Goal: Navigation & Orientation: Understand site structure

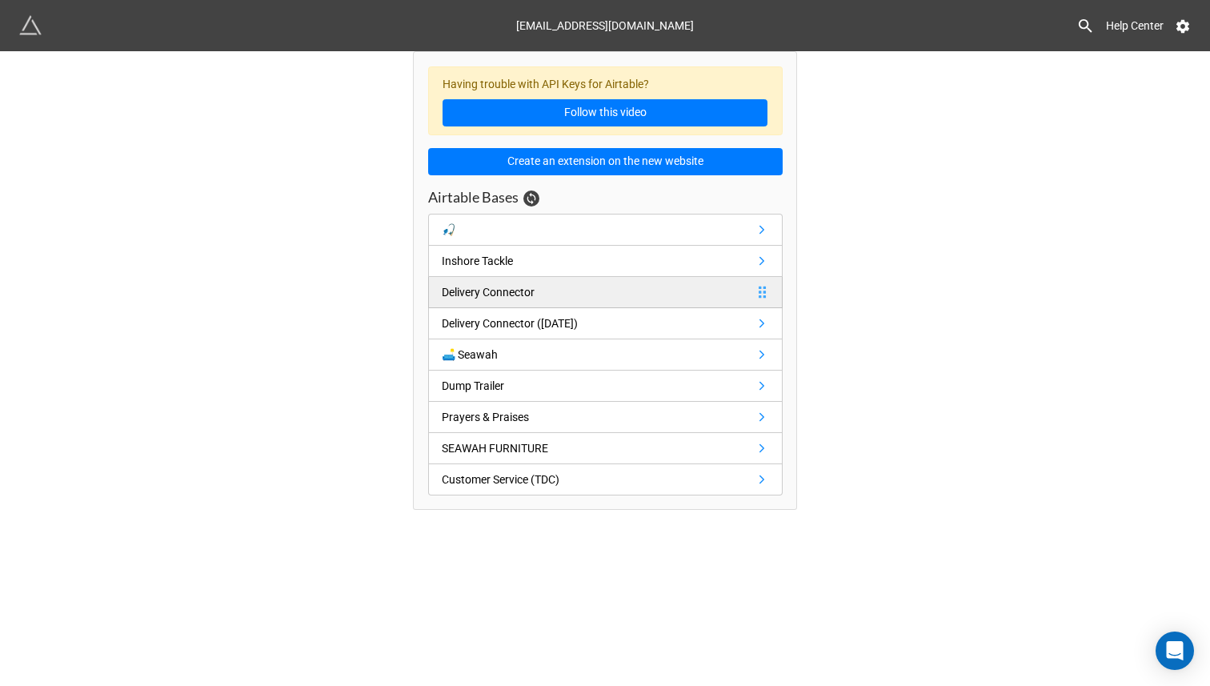
click at [446, 292] on div "Delivery Connector" at bounding box center [488, 292] width 93 height 18
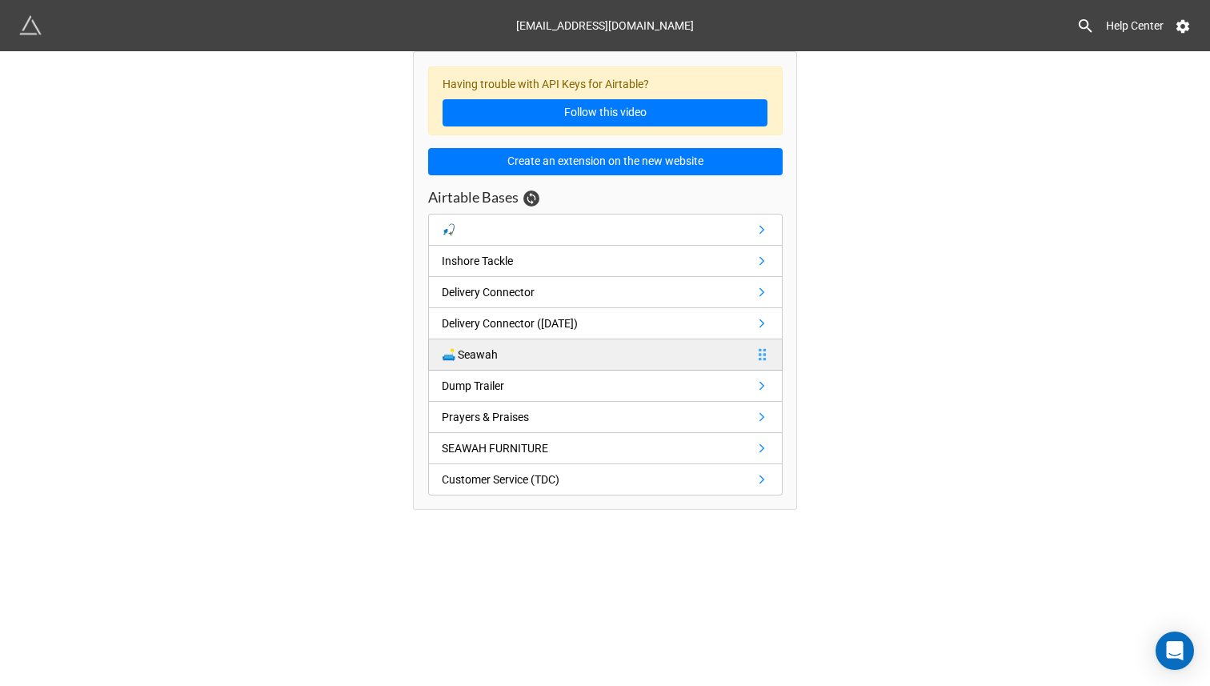
click at [469, 358] on div "🛋 Seawah" at bounding box center [470, 355] width 56 height 18
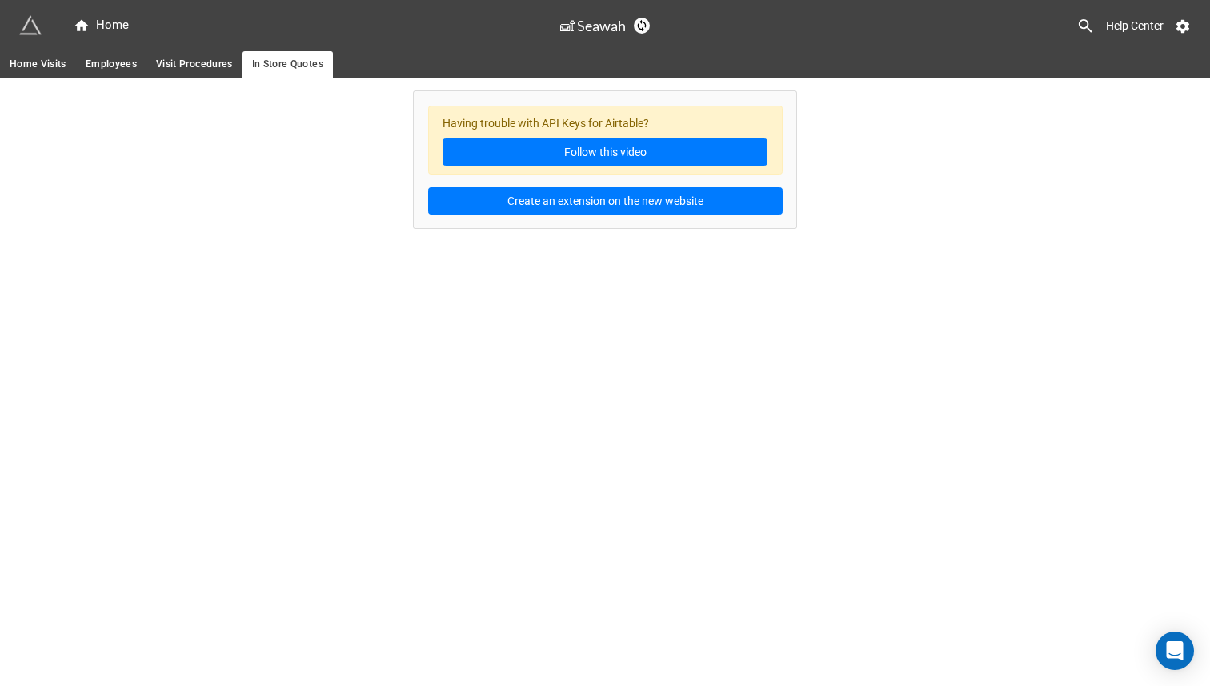
click at [183, 72] on span "Visit Procedures" at bounding box center [194, 64] width 77 height 17
click at [122, 58] on span "Employees" at bounding box center [111, 64] width 51 height 17
click at [50, 66] on span "Home Visits" at bounding box center [38, 64] width 57 height 17
click at [25, 19] on img at bounding box center [30, 25] width 22 height 22
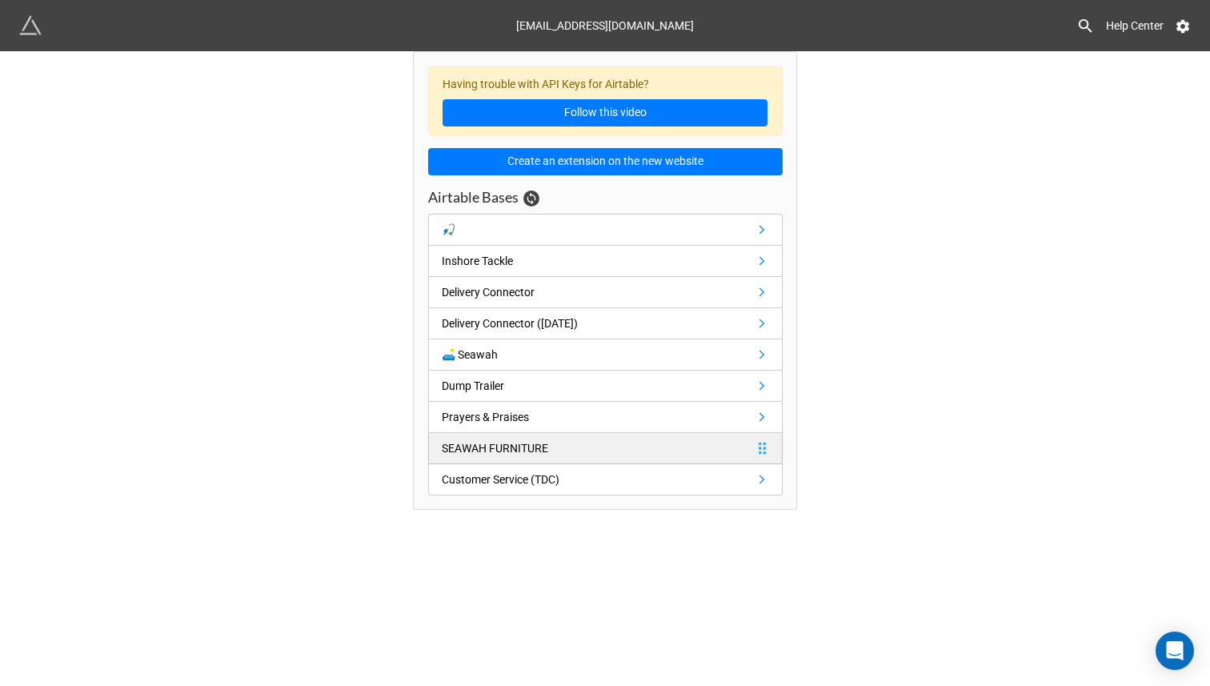
click at [466, 440] on div "SEAWAH FURNITURE" at bounding box center [495, 448] width 106 height 18
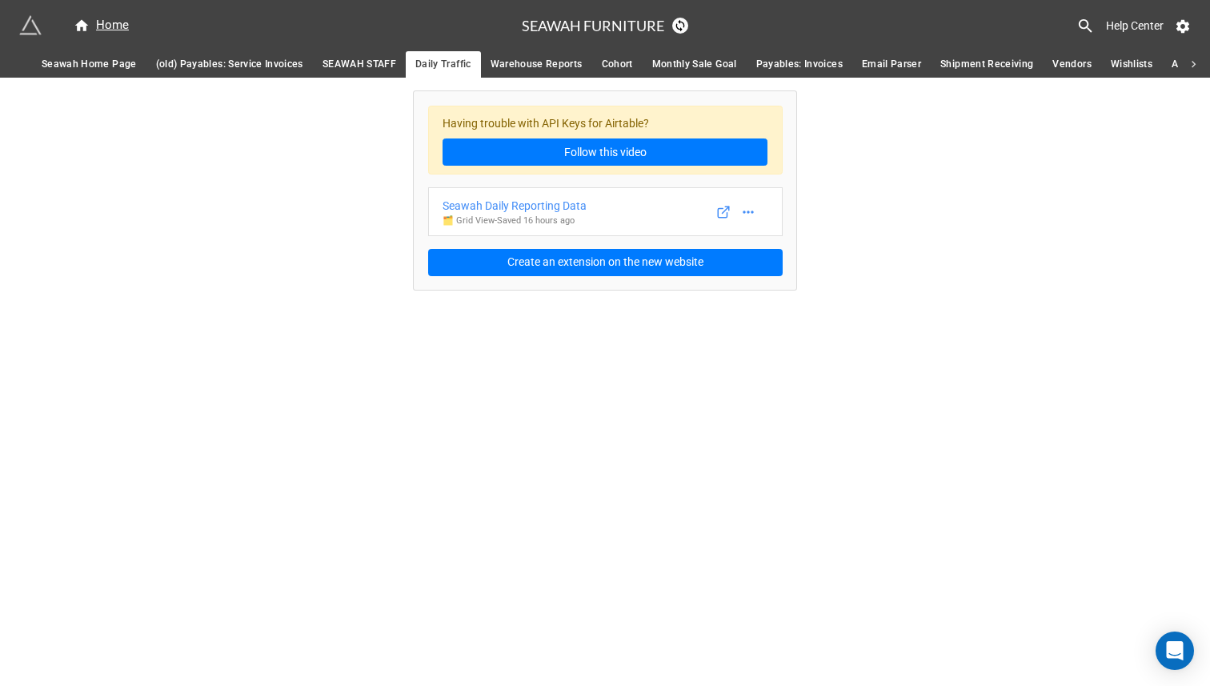
click at [341, 70] on span "SEAWAH STAFF" at bounding box center [359, 64] width 74 height 17
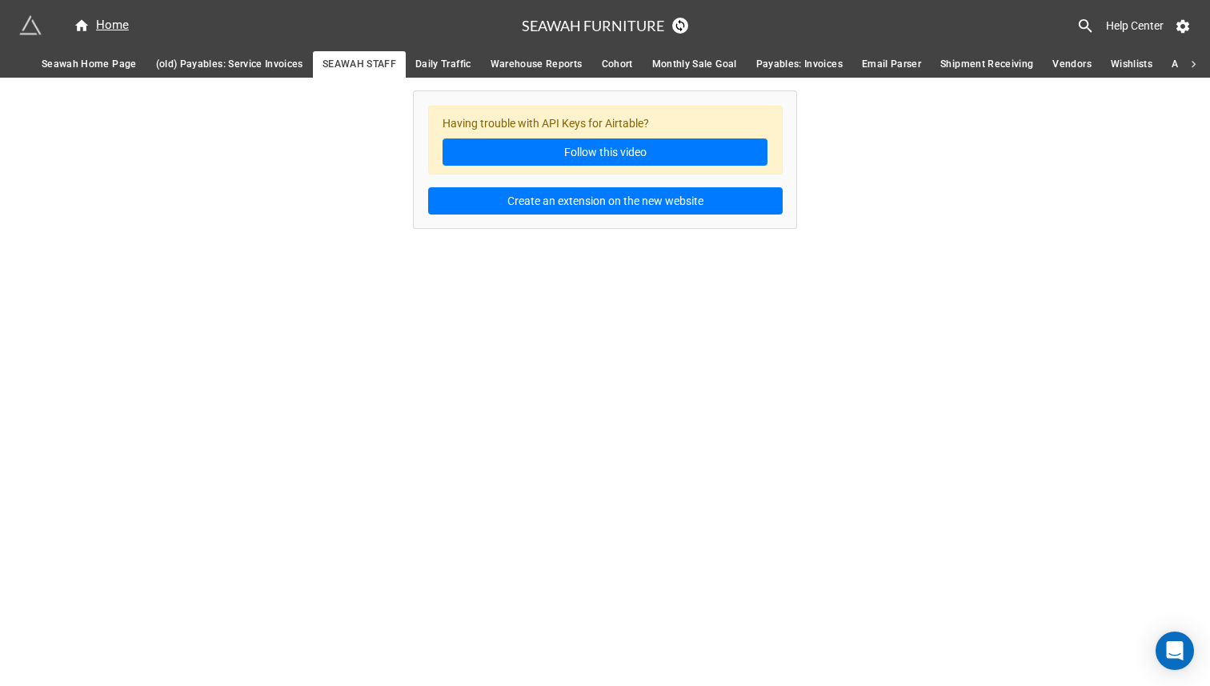
click at [270, 62] on span "(old) Payables: Service Invoices" at bounding box center [229, 64] width 147 height 17
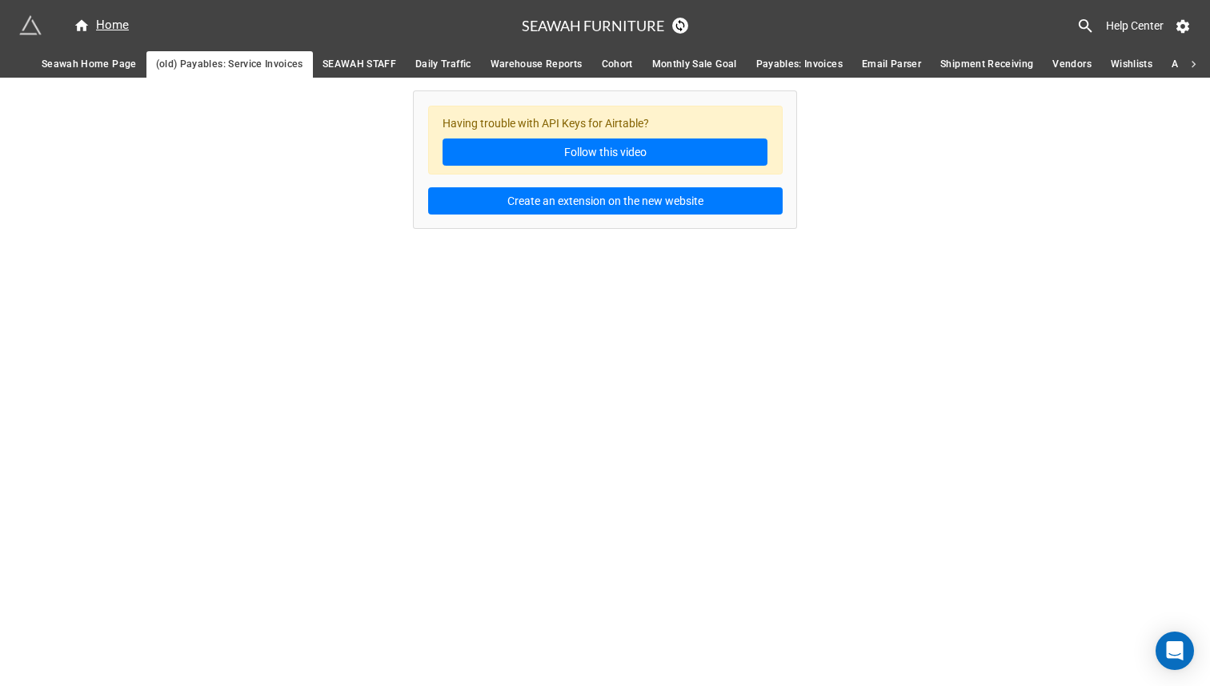
click at [114, 65] on span "Seawah Home Page" at bounding box center [89, 64] width 95 height 17
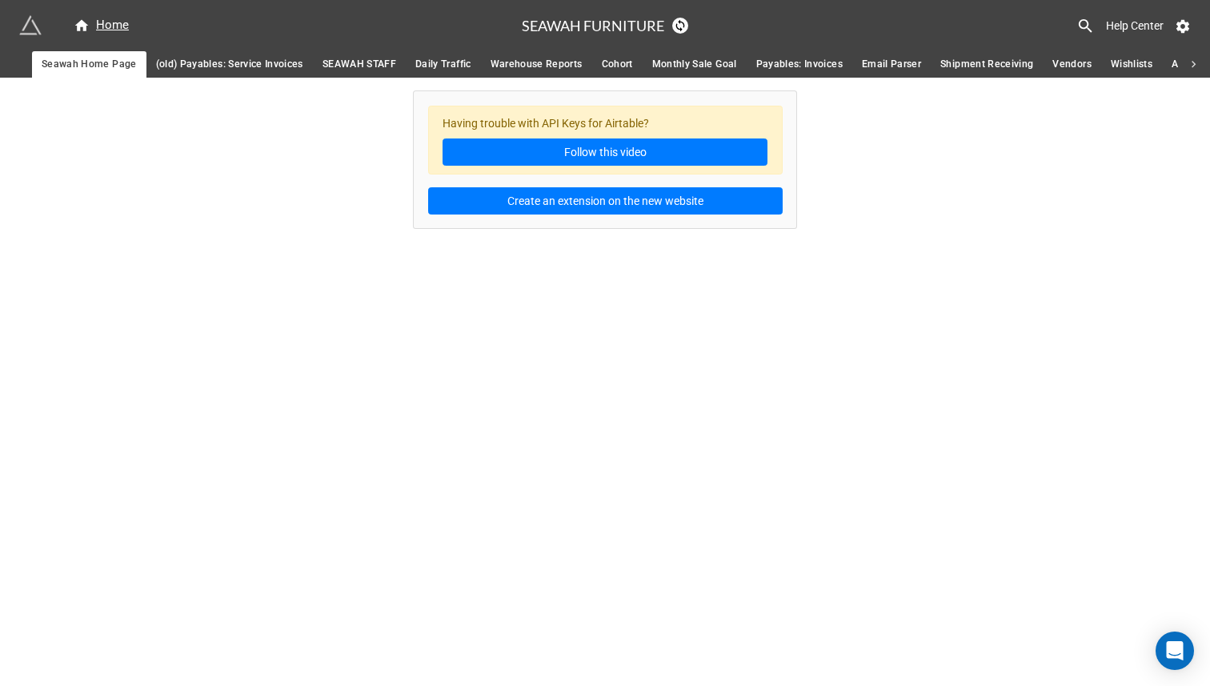
click at [979, 62] on span "Shipment Receiving" at bounding box center [986, 64] width 93 height 17
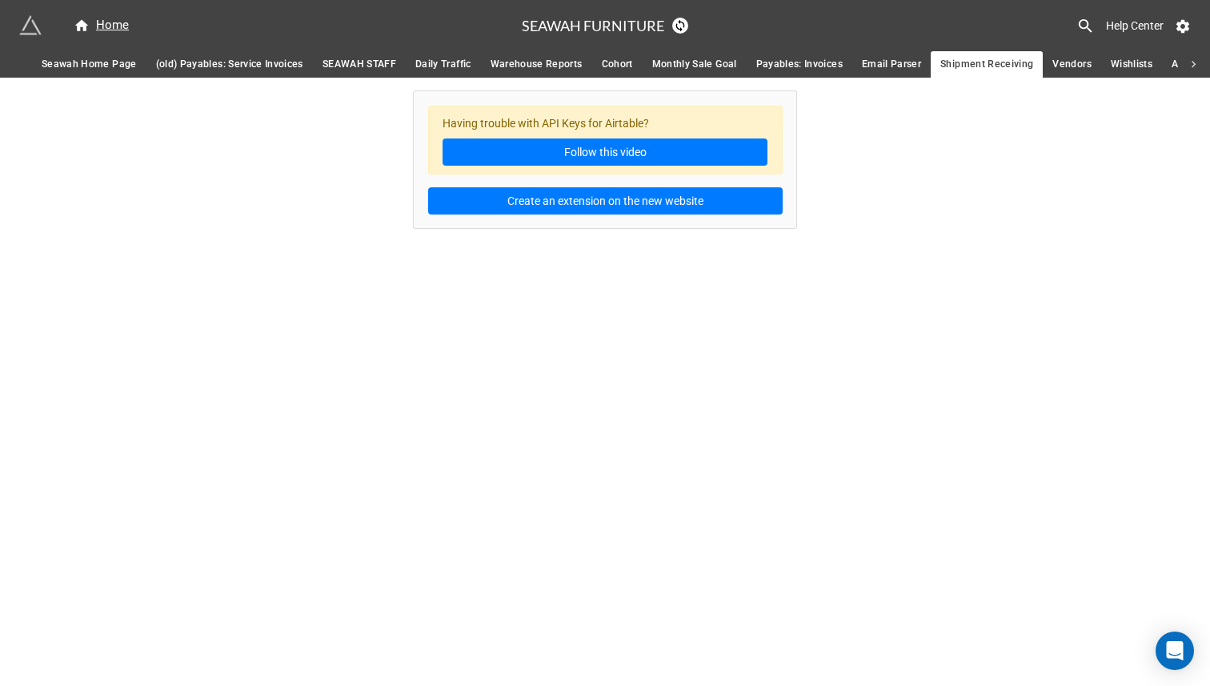
click at [908, 66] on span "Email Parser" at bounding box center [891, 64] width 59 height 17
click at [798, 64] on span "Payables: Invoices" at bounding box center [799, 64] width 86 height 17
click at [701, 69] on span "Monthly Sale Goal" at bounding box center [694, 64] width 85 height 17
click at [987, 66] on span "Shipment Receiving" at bounding box center [986, 64] width 93 height 17
click at [1063, 63] on span "Vendors" at bounding box center [1071, 64] width 38 height 17
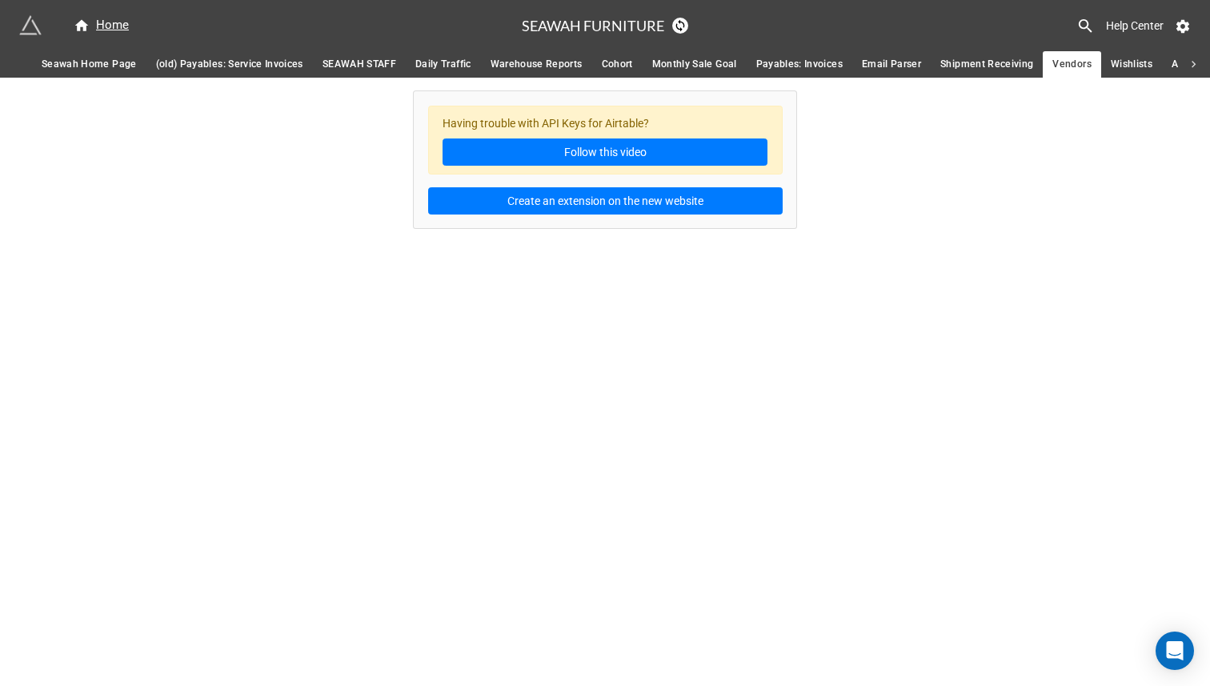
click at [1115, 66] on span "Wishlists" at bounding box center [1132, 64] width 42 height 17
click at [38, 26] on img at bounding box center [30, 25] width 22 height 22
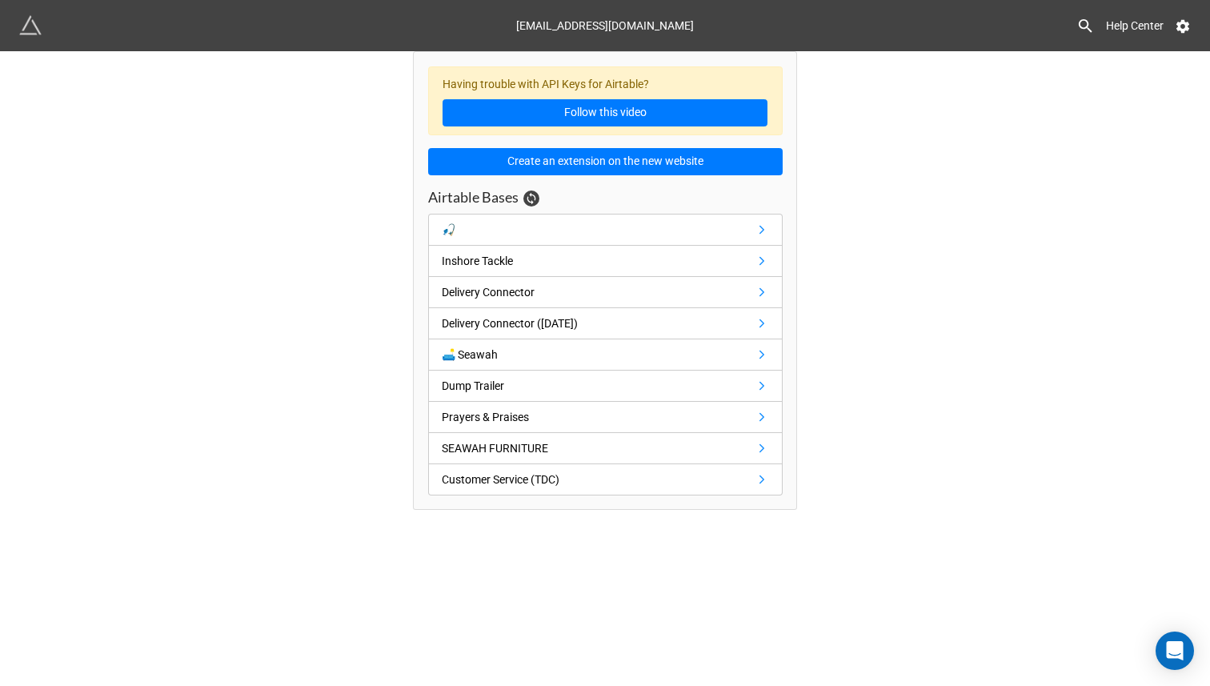
click at [294, 204] on div "Having trouble with API Keys for Airtable? Follow this video Create an extensio…" at bounding box center [605, 280] width 1210 height 459
click at [34, 30] on img at bounding box center [30, 25] width 22 height 22
